Goal: Find specific page/section: Find specific page/section

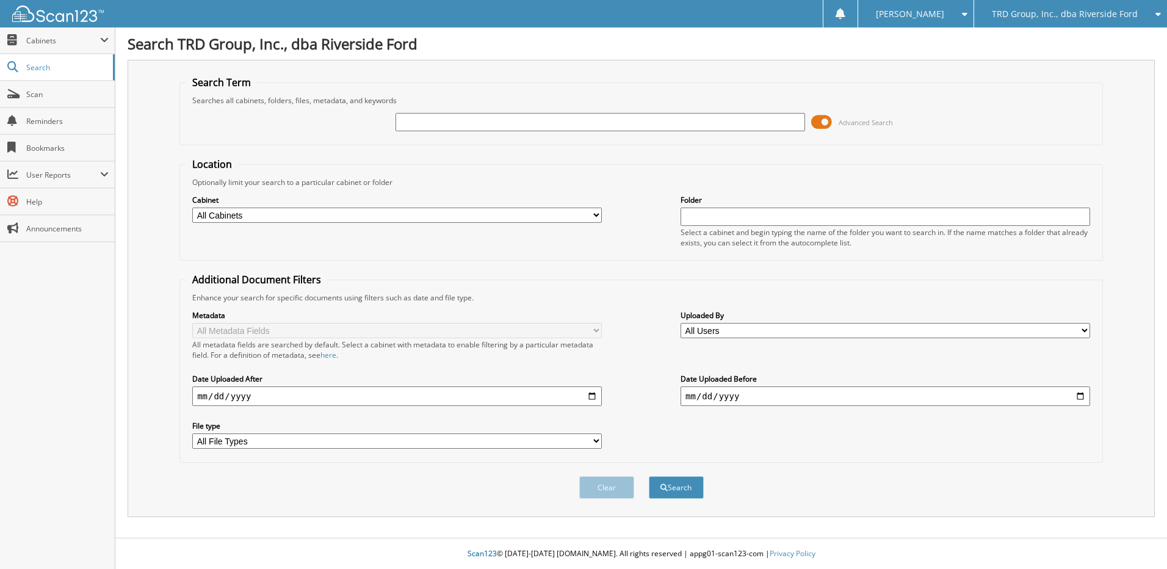
click at [490, 125] on input "text" at bounding box center [599, 122] width 409 height 18
type input "6104241"
click at [649, 476] on button "Search" at bounding box center [676, 487] width 55 height 23
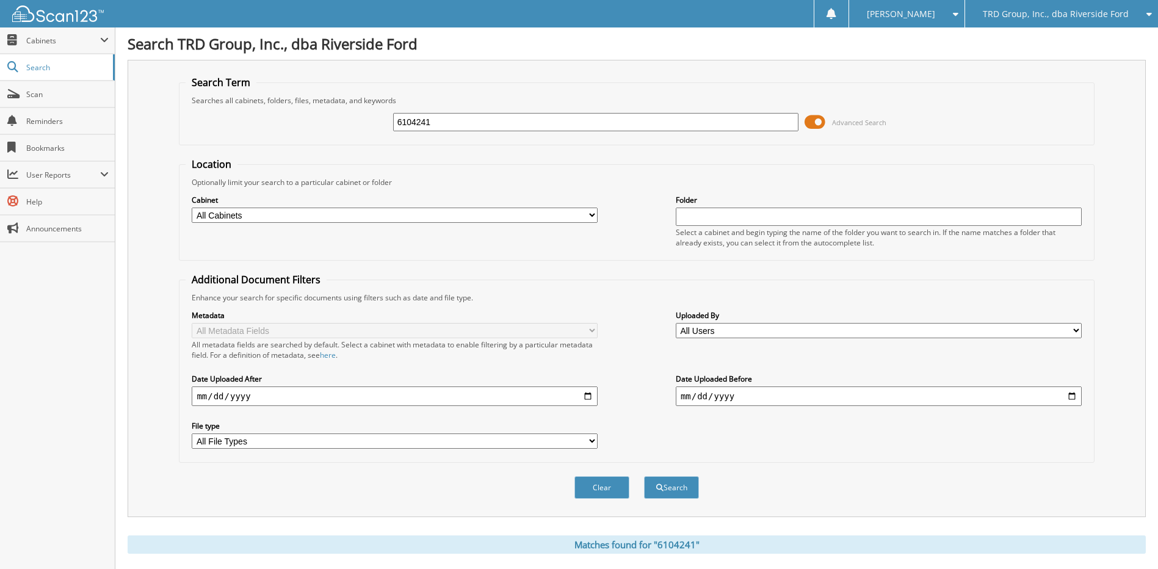
click at [563, 121] on input "6104241" at bounding box center [596, 122] width 406 height 18
type input "6104514"
click at [644, 476] on button "Search" at bounding box center [671, 487] width 55 height 23
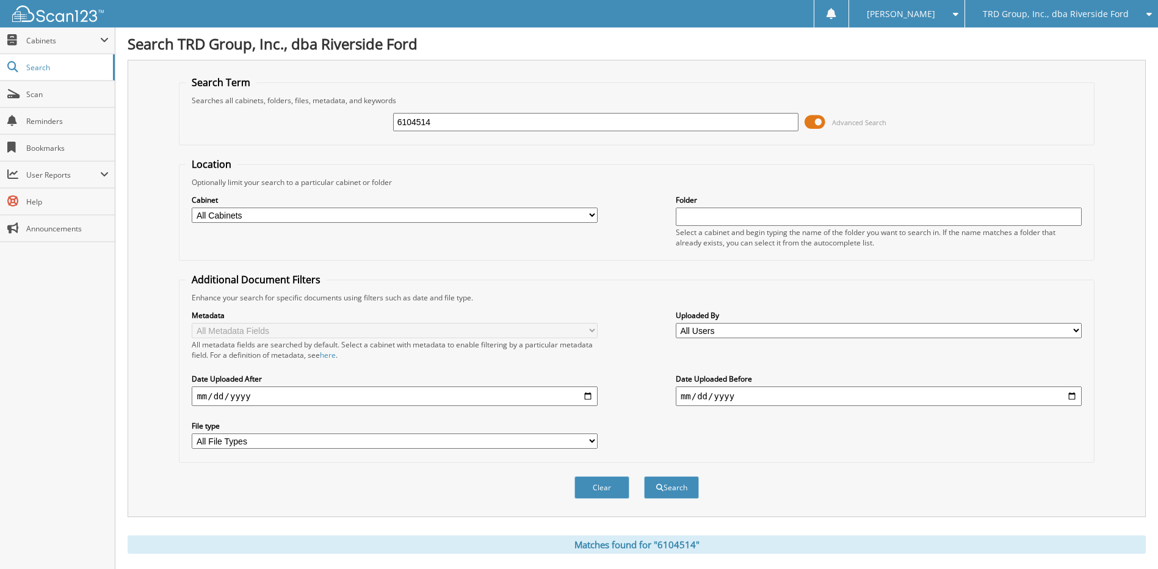
click at [644, 123] on input "6104514" at bounding box center [596, 122] width 406 height 18
type input "6104652"
click at [644, 476] on button "Search" at bounding box center [671, 487] width 55 height 23
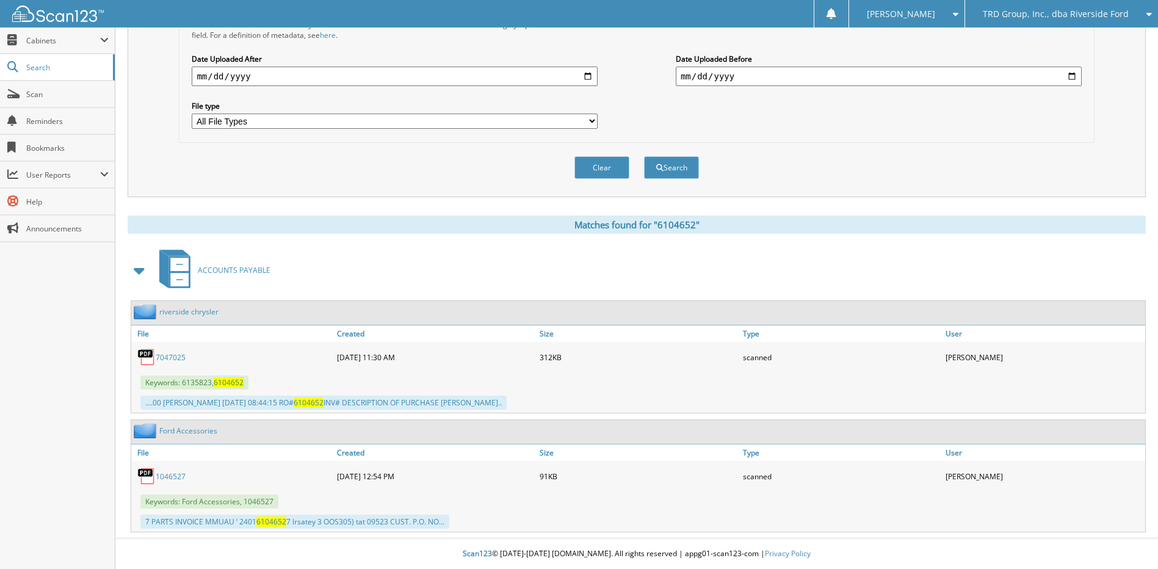
scroll to position [76, 0]
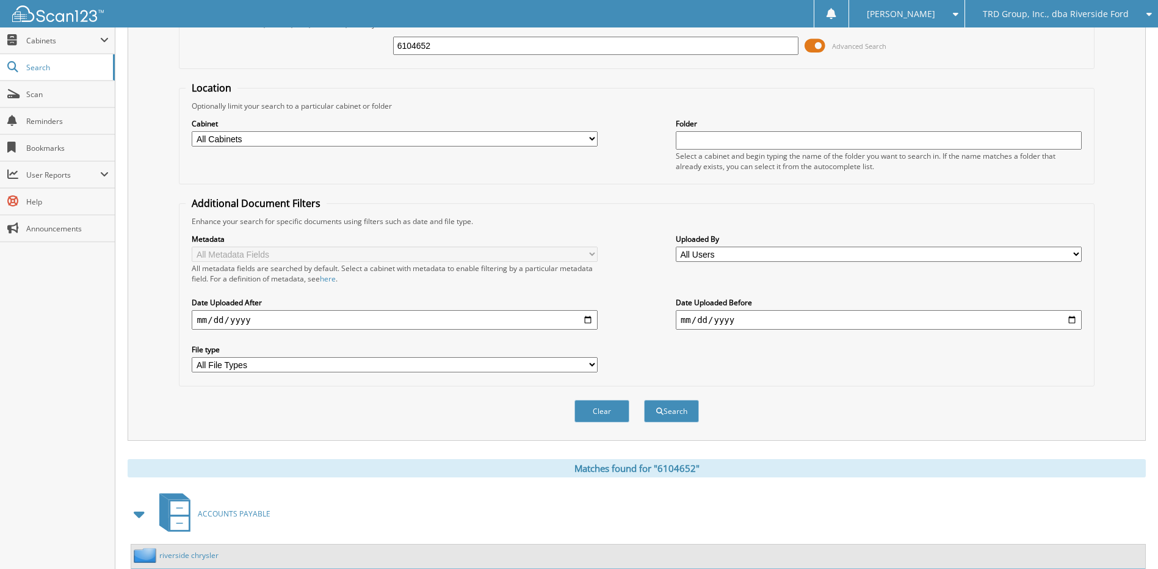
click at [466, 46] on input "6104652" at bounding box center [596, 46] width 406 height 18
type input "6104734"
click at [644, 400] on button "Search" at bounding box center [671, 411] width 55 height 23
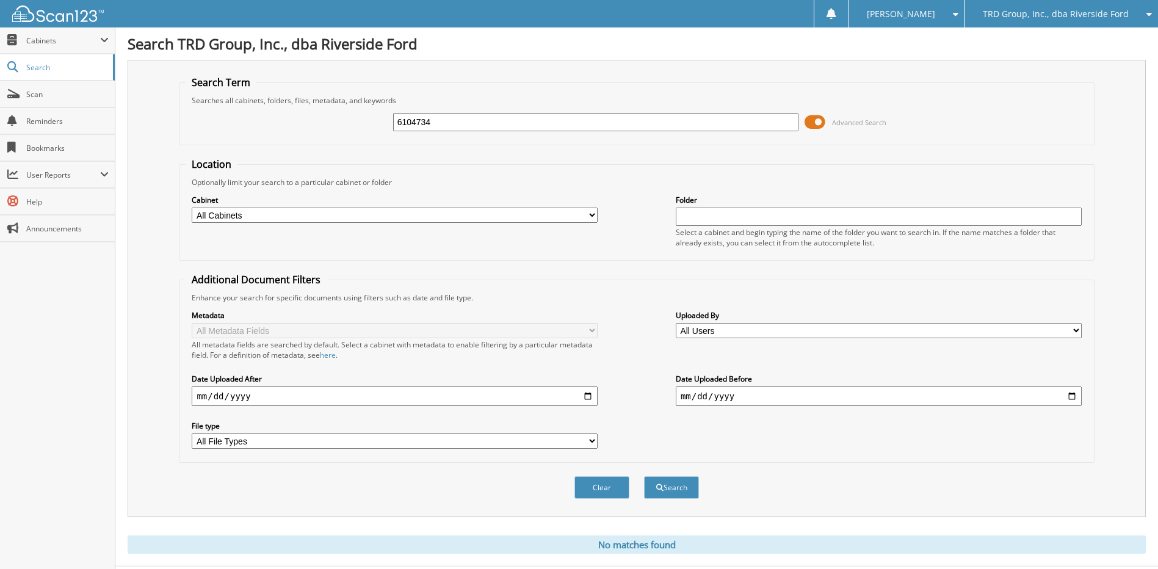
scroll to position [28, 0]
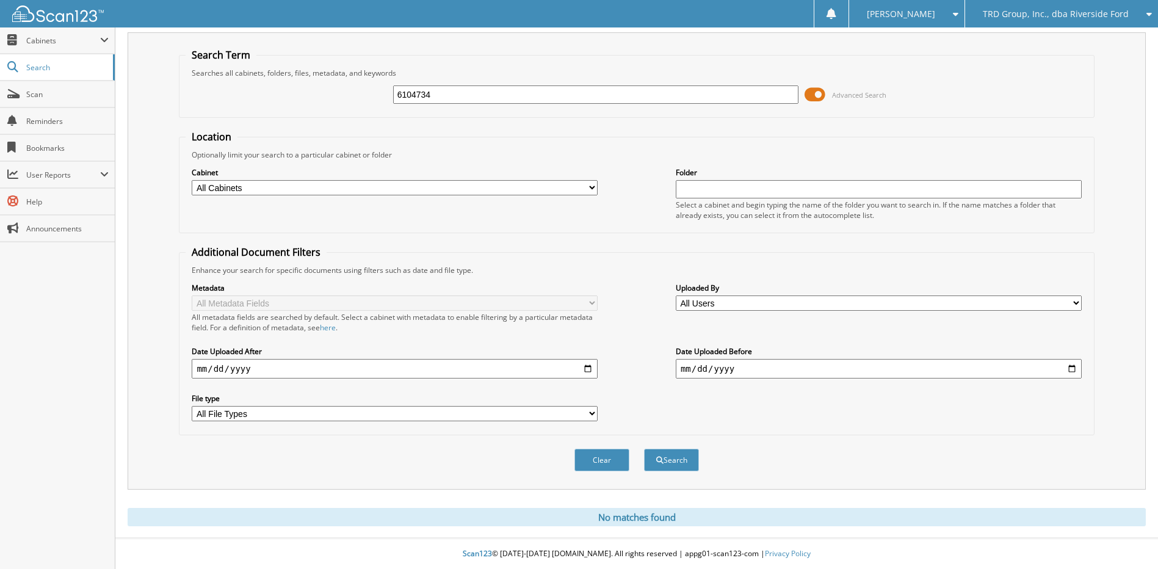
click at [439, 90] on input "6104734" at bounding box center [596, 94] width 406 height 18
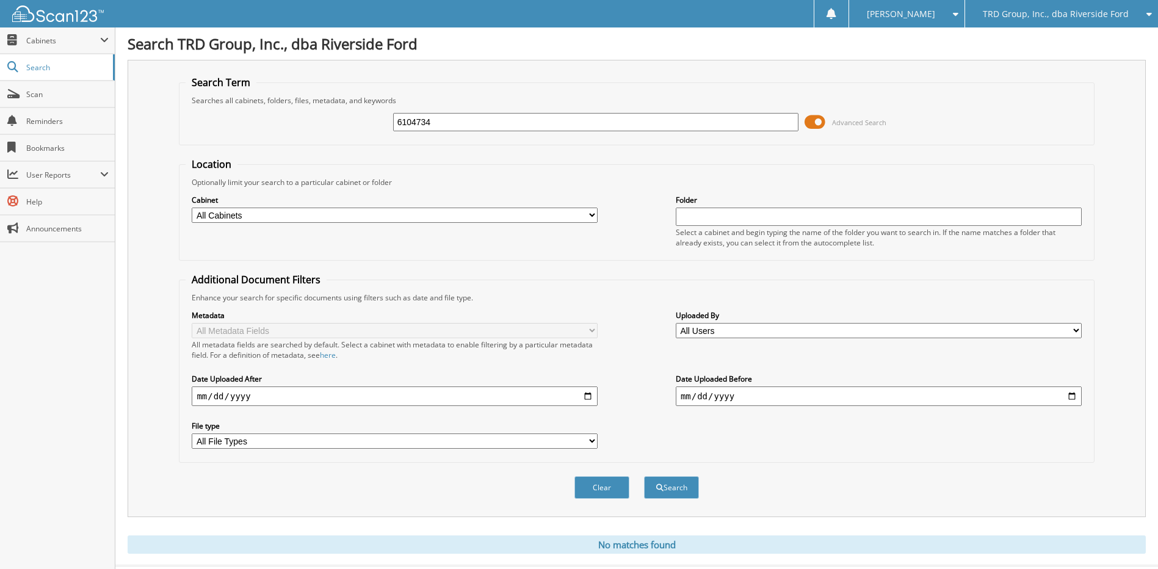
click at [538, 110] on div "6104734 Advanced Search" at bounding box center [636, 122] width 901 height 33
click at [511, 124] on input "6104734" at bounding box center [596, 122] width 406 height 18
type input "6103752"
click at [644, 476] on button "Search" at bounding box center [671, 487] width 55 height 23
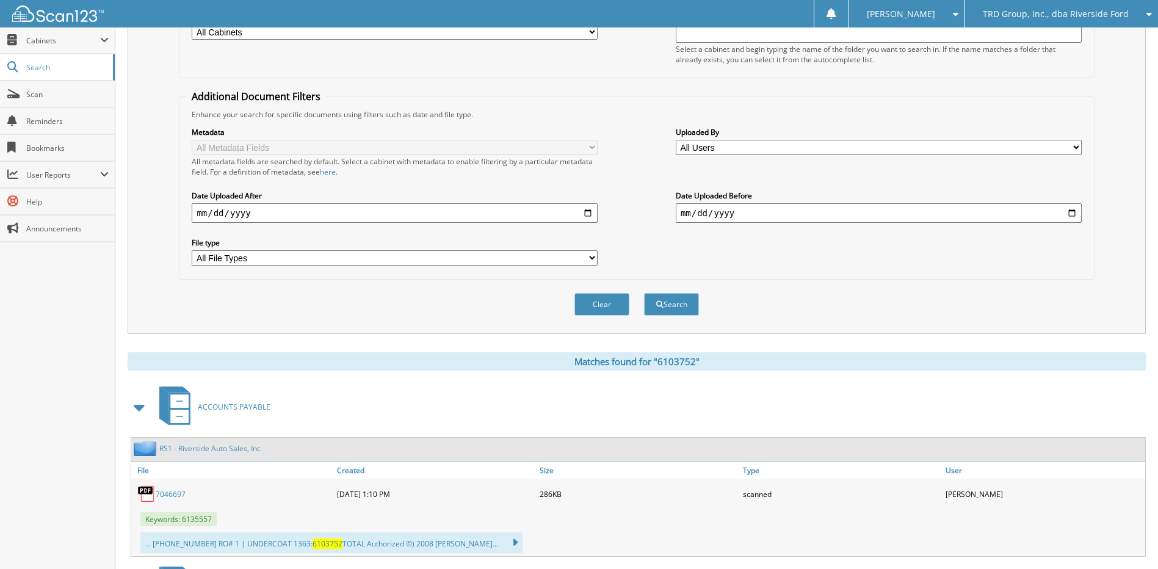
scroll to position [361, 0]
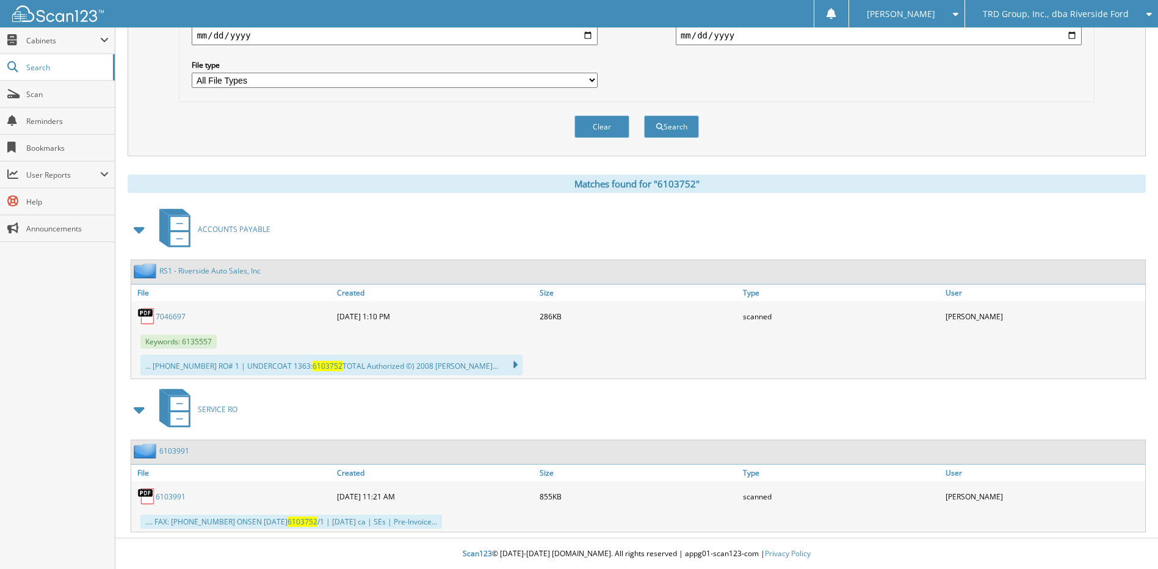
click at [173, 451] on link "6103991" at bounding box center [174, 450] width 30 height 10
